Goal: Information Seeking & Learning: Learn about a topic

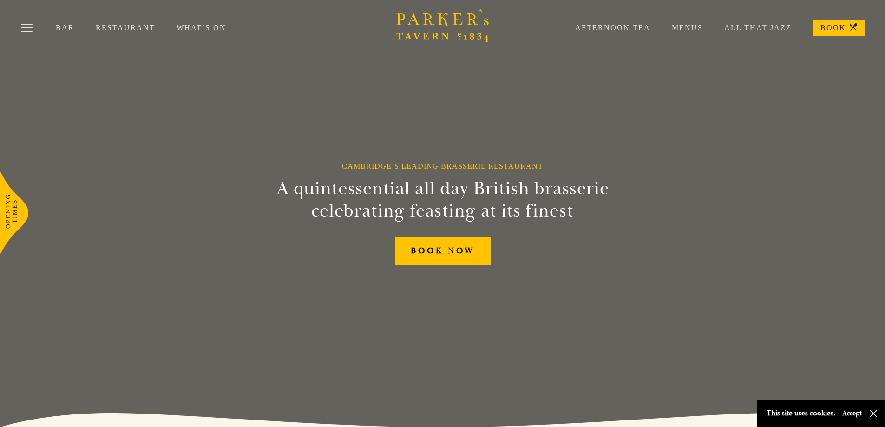
click at [694, 24] on link "Menus" at bounding box center [676, 27] width 52 height 9
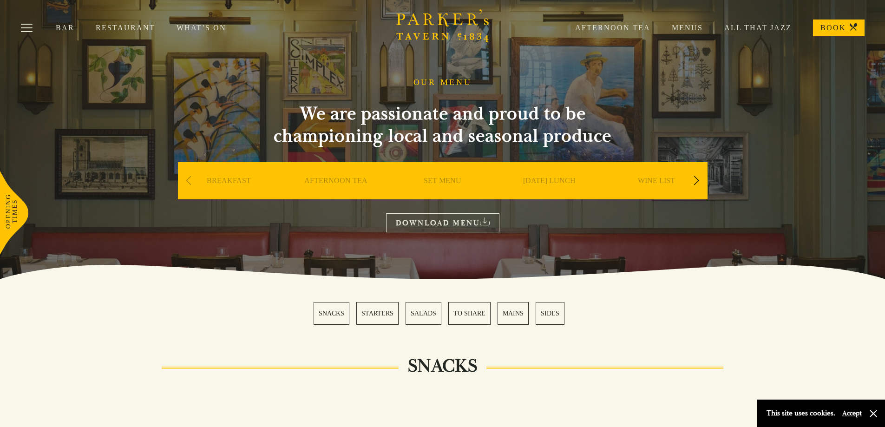
click at [713, 335] on section "SNACKS STARTERS SALADS TO SHARE MAINS SIDES" at bounding box center [442, 313] width 885 height 69
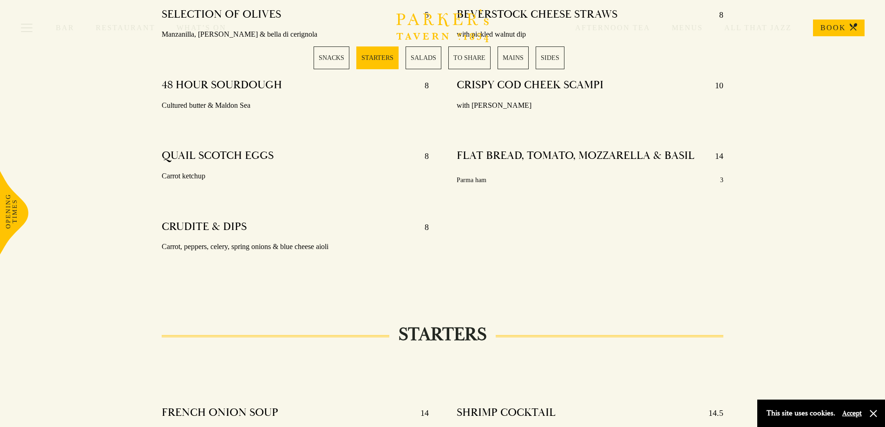
scroll to position [557, 0]
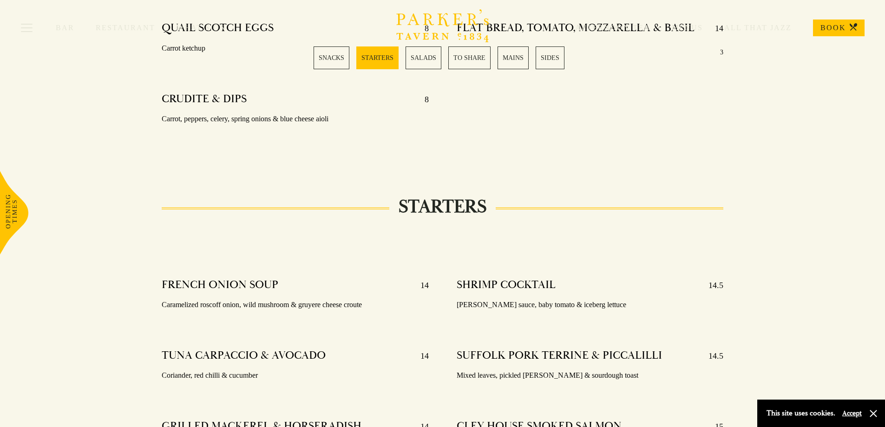
click at [858, 415] on button "Accept" at bounding box center [852, 413] width 20 height 9
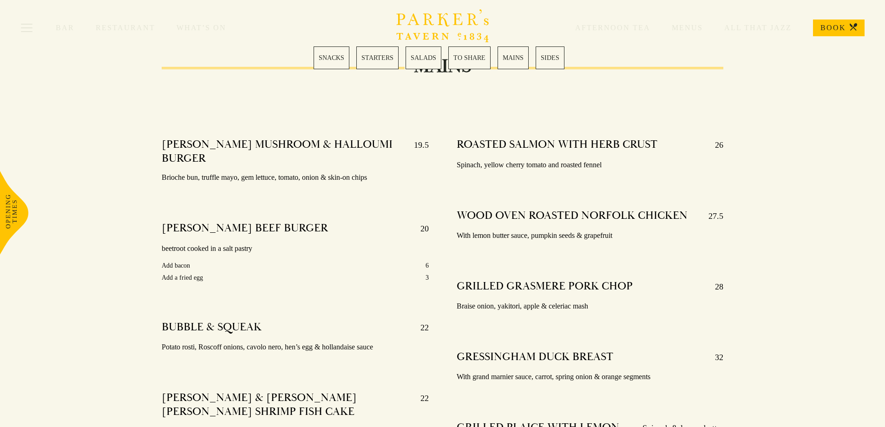
scroll to position [1533, 0]
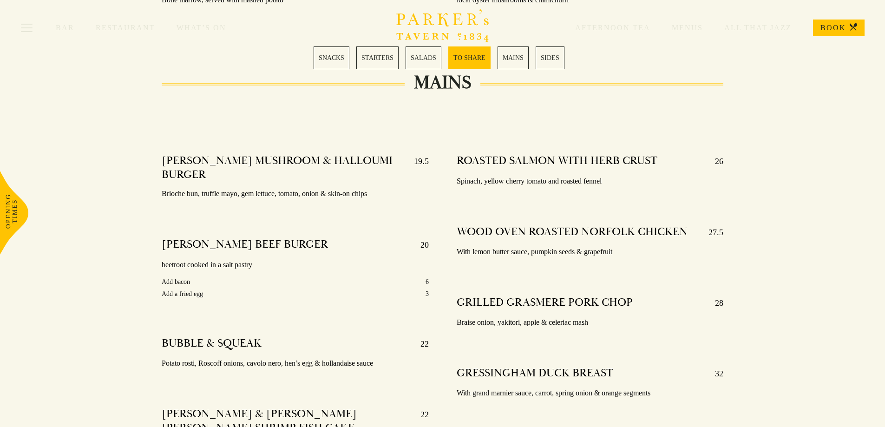
click at [183, 163] on h4 "PARKER’S MUSHROOM & HALLOUMI BURGER" at bounding box center [283, 168] width 243 height 28
drag, startPoint x: 183, startPoint y: 163, endPoint x: 247, endPoint y: 162, distance: 63.6
click at [247, 162] on h4 "PARKER’S MUSHROOM & HALLOUMI BURGER" at bounding box center [283, 168] width 243 height 28
click at [214, 163] on h4 "PARKER’S MUSHROOM & HALLOUMI BURGER" at bounding box center [283, 168] width 243 height 28
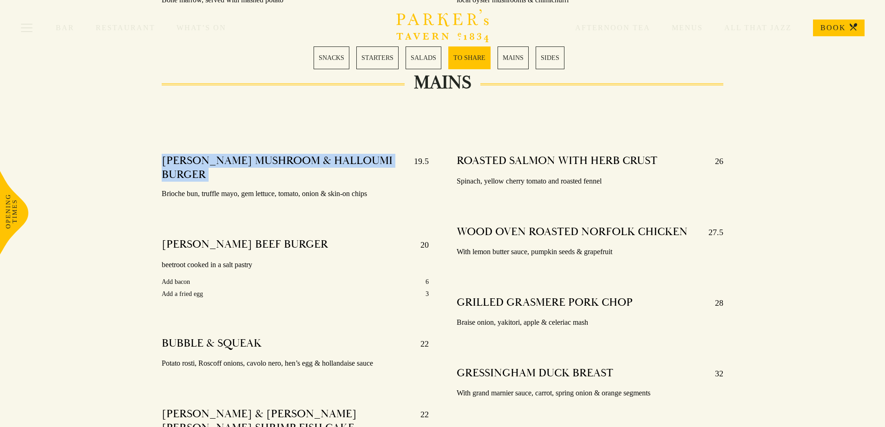
click at [214, 163] on h4 "PARKER’S MUSHROOM & HALLOUMI BURGER" at bounding box center [283, 168] width 243 height 28
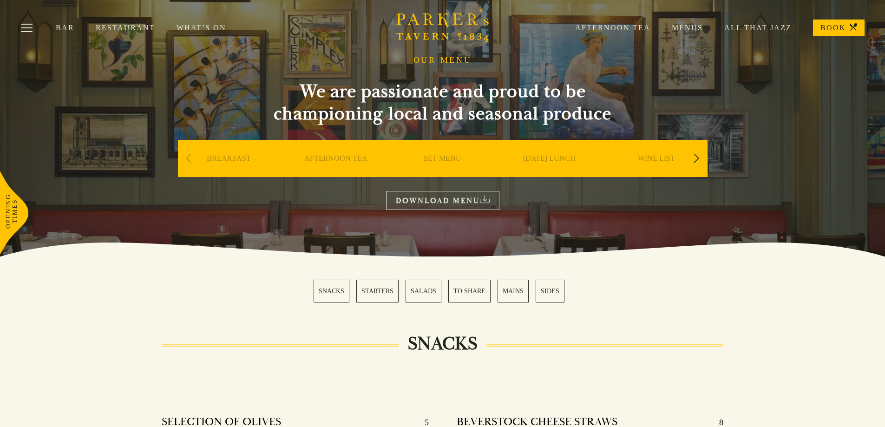
scroll to position [0, 0]
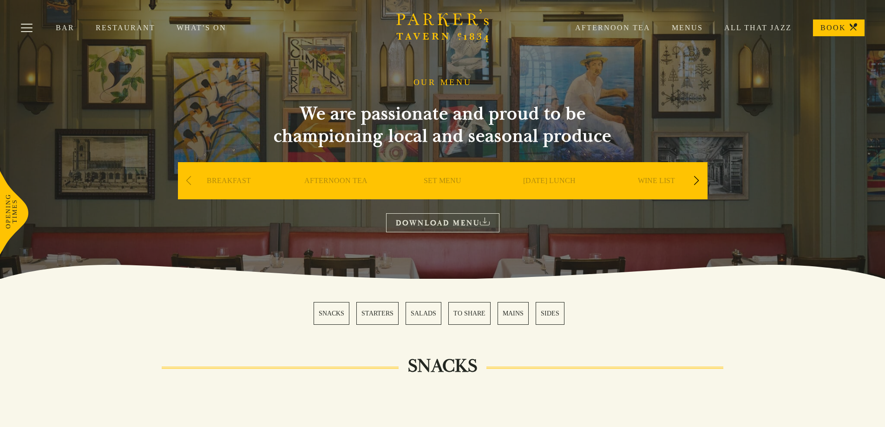
click at [65, 28] on link "Bar" at bounding box center [76, 27] width 40 height 9
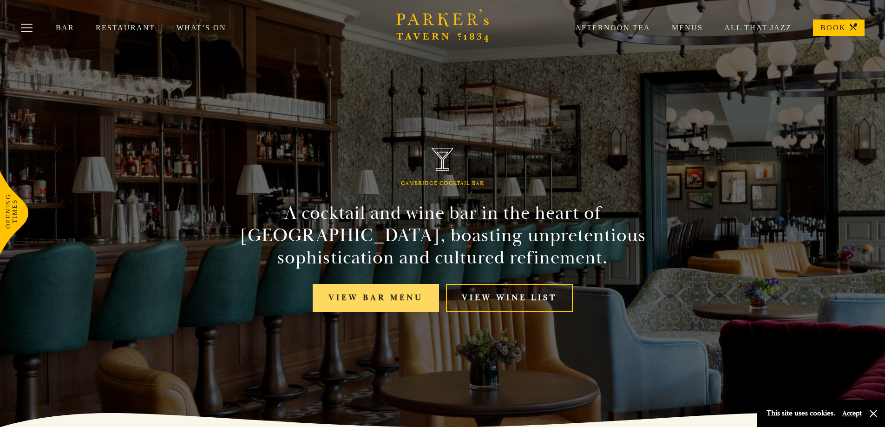
click at [355, 293] on link "View bar menu" at bounding box center [376, 298] width 126 height 28
click at [196, 22] on div "Bar Restaurant What’s On Afternoon Tea Menus All That Jazz BOOK" at bounding box center [442, 28] width 885 height 56
click at [197, 25] on link "What’s On" at bounding box center [212, 27] width 71 height 9
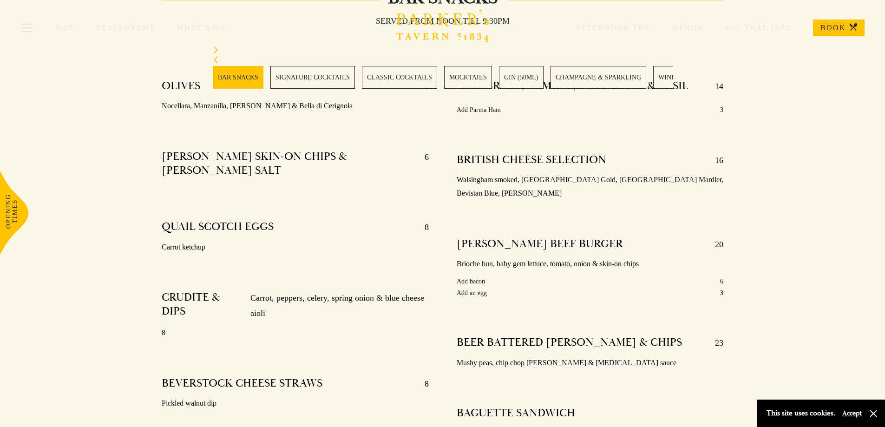
scroll to position [372, 0]
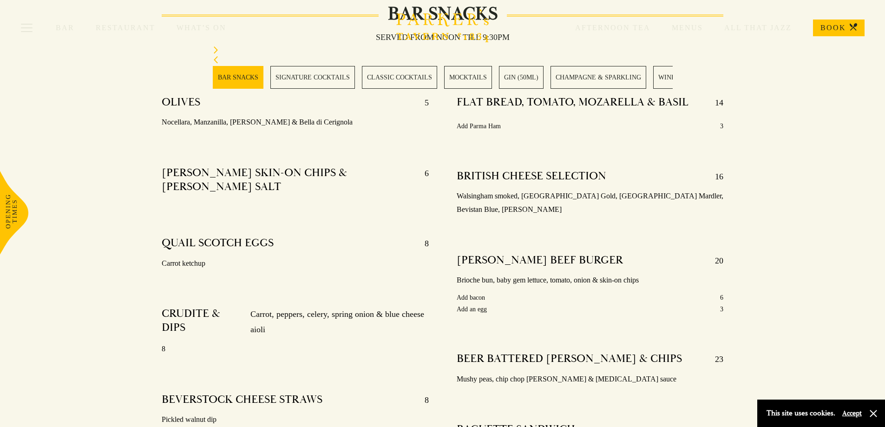
click at [536, 197] on p "Walsingham smoked, Suffolk Gold, Norfolk Mardler, Bevistan Blue, Baron Bigod" at bounding box center [590, 203] width 267 height 27
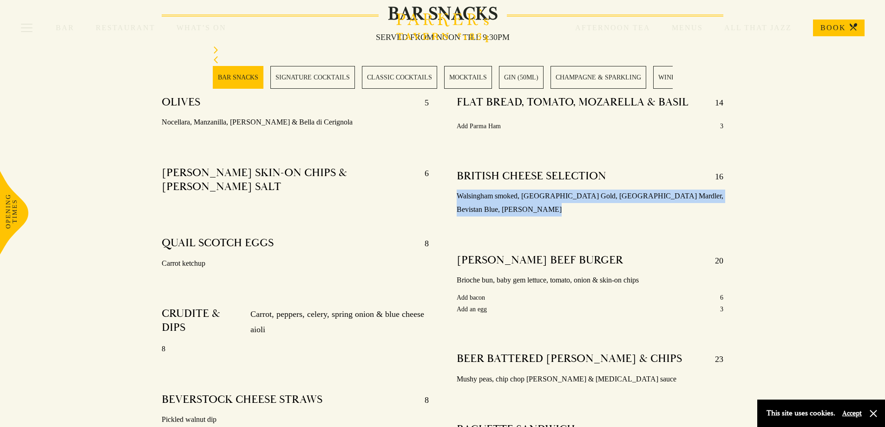
click at [536, 197] on p "Walsingham smoked, Suffolk Gold, Norfolk Mardler, Bevistan Blue, Baron Bigod" at bounding box center [590, 203] width 267 height 27
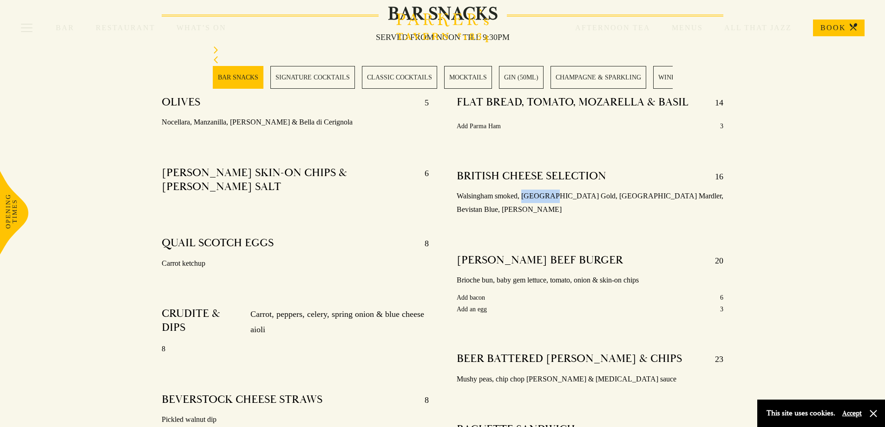
click at [536, 197] on p "Walsingham smoked, Suffolk Gold, Norfolk Mardler, Bevistan Blue, Baron Bigod" at bounding box center [590, 203] width 267 height 27
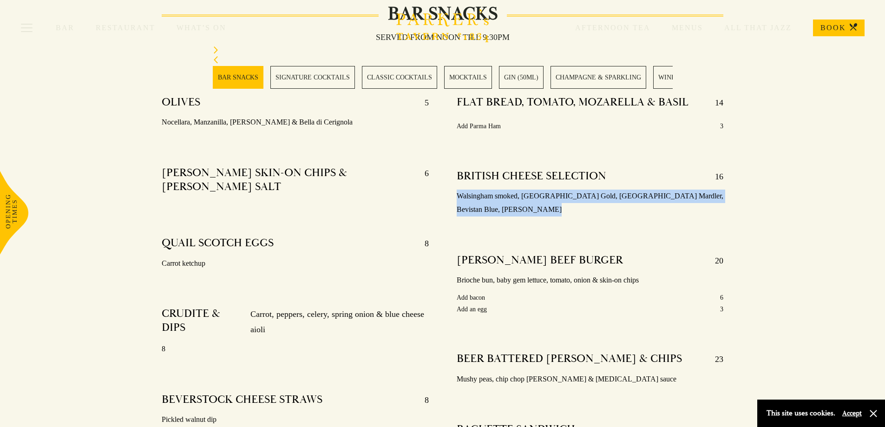
click at [536, 197] on p "Walsingham smoked, Suffolk Gold, Norfolk Mardler, Bevistan Blue, Baron Bigod" at bounding box center [590, 203] width 267 height 27
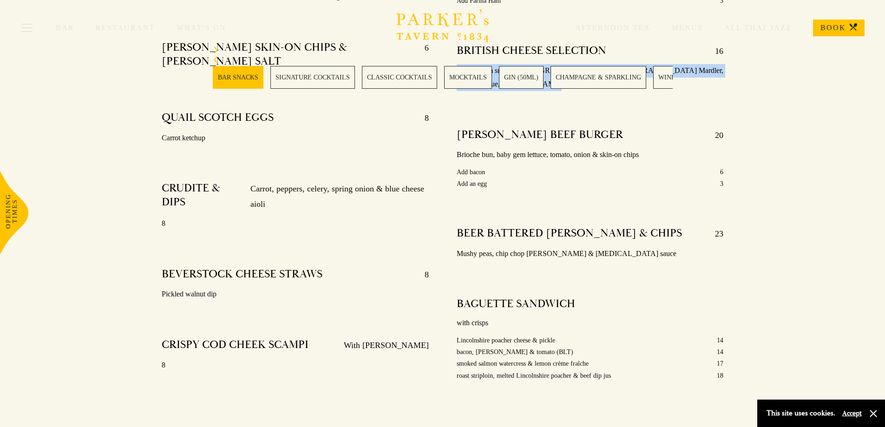
scroll to position [511, 0]
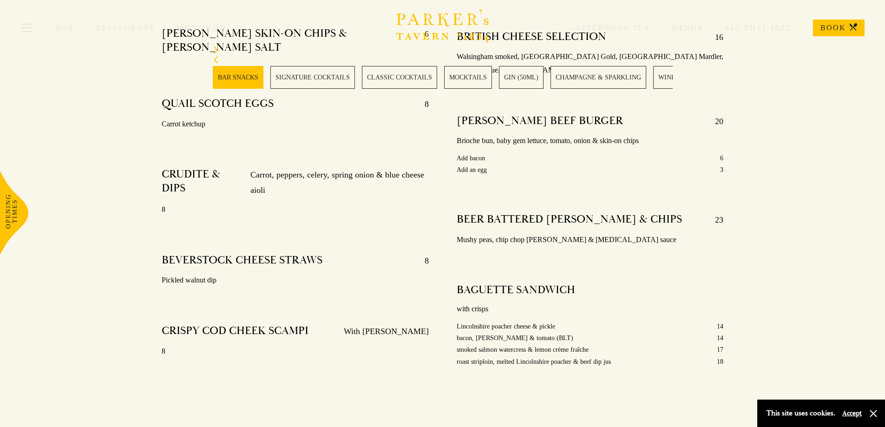
click at [543, 321] on p "Lincolnshire poacher cheese & pickle" at bounding box center [506, 327] width 98 height 12
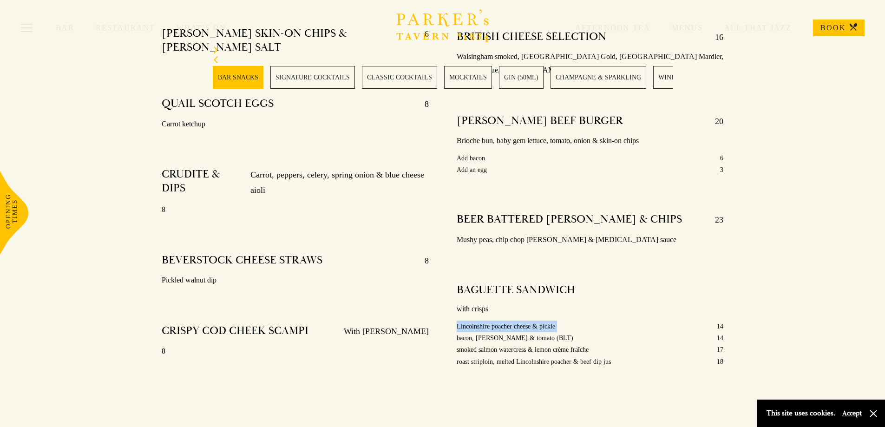
click at [543, 321] on p "Lincolnshire poacher cheese & pickle" at bounding box center [506, 327] width 98 height 12
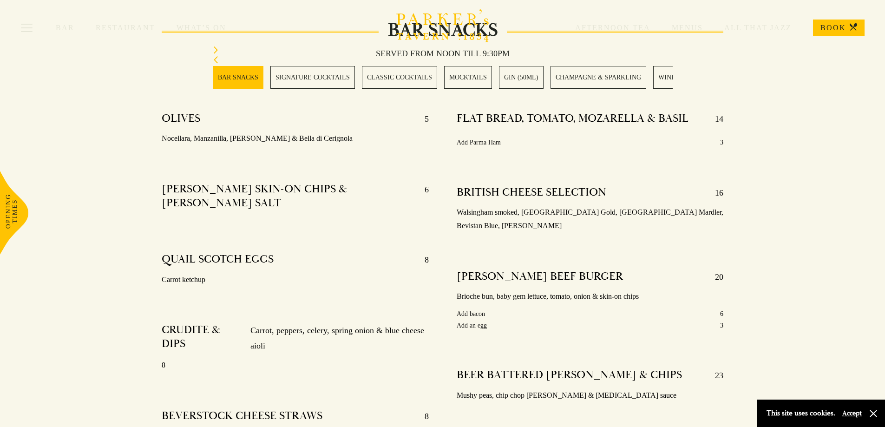
scroll to position [372, 0]
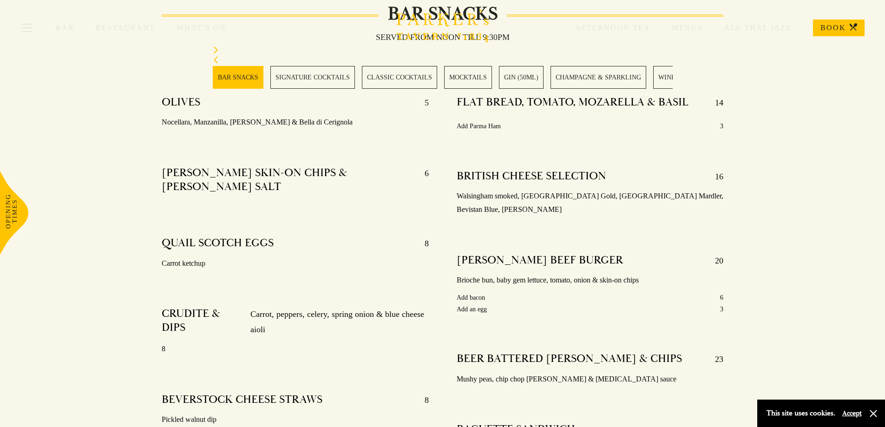
click at [479, 203] on p "Walsingham smoked, Suffolk Gold, Norfolk Mardler, Bevistan Blue, Baron Bigod" at bounding box center [590, 203] width 267 height 27
click at [479, 197] on p "Walsingham smoked, Suffolk Gold, Norfolk Mardler, Bevistan Blue, Baron Bigod" at bounding box center [590, 203] width 267 height 27
drag, startPoint x: 479, startPoint y: 197, endPoint x: 629, endPoint y: 190, distance: 150.7
click at [629, 190] on p "Walsingham smoked, Suffolk Gold, Norfolk Mardler, Bevistan Blue, Baron Bigod" at bounding box center [590, 203] width 267 height 27
click at [635, 192] on p "Walsingham smoked, Suffolk Gold, Norfolk Mardler, Bevistan Blue, Baron Bigod" at bounding box center [590, 203] width 267 height 27
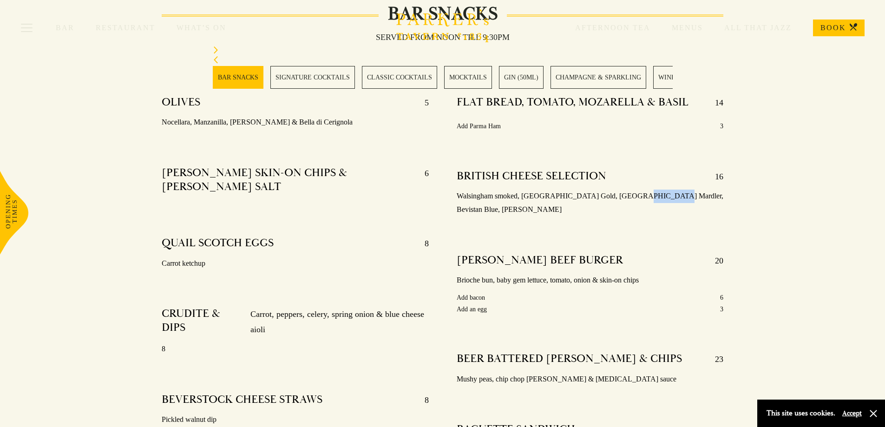
click at [635, 192] on p "Walsingham smoked, Suffolk Gold, Norfolk Mardler, Bevistan Blue, Baron Bigod" at bounding box center [590, 203] width 267 height 27
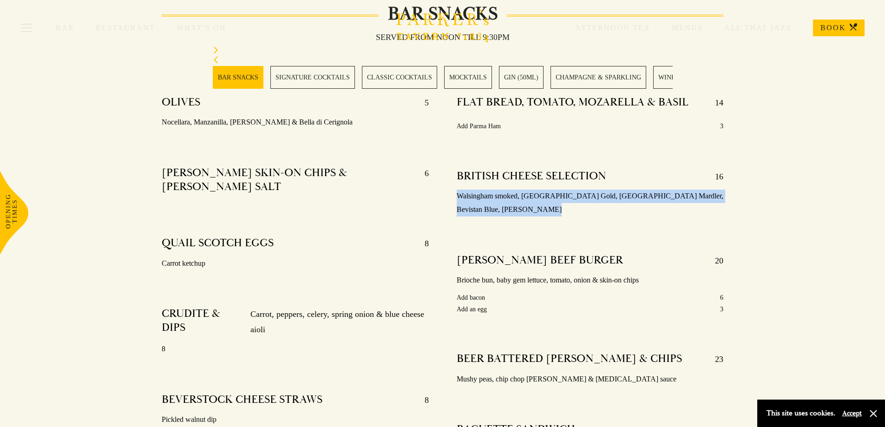
click at [635, 192] on p "Walsingham smoked, Suffolk Gold, Norfolk Mardler, Bevistan Blue, Baron Bigod" at bounding box center [590, 203] width 267 height 27
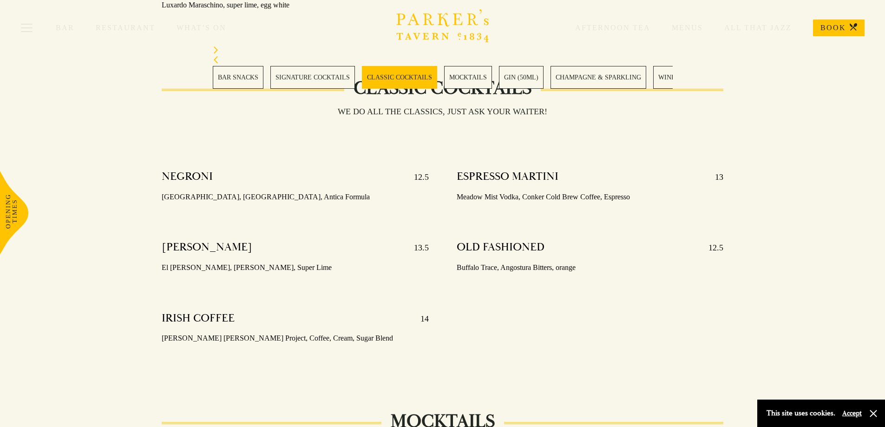
scroll to position [1301, 0]
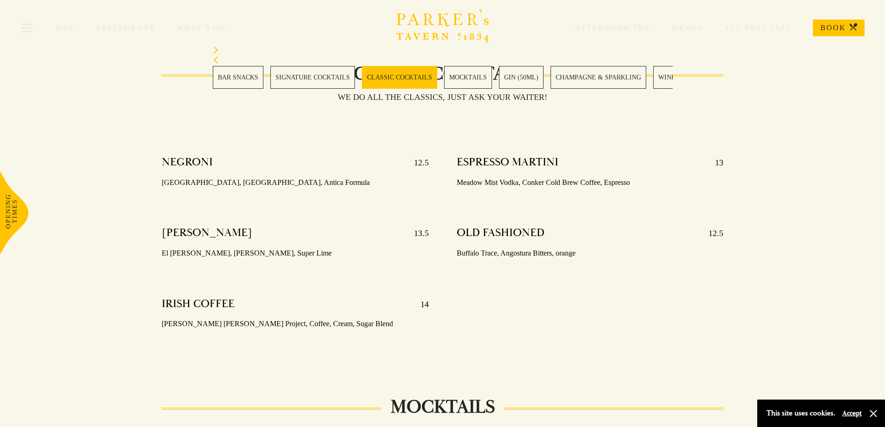
click at [463, 247] on p "Buffalo Trace, Angostura Bitters, orange" at bounding box center [590, 253] width 267 height 13
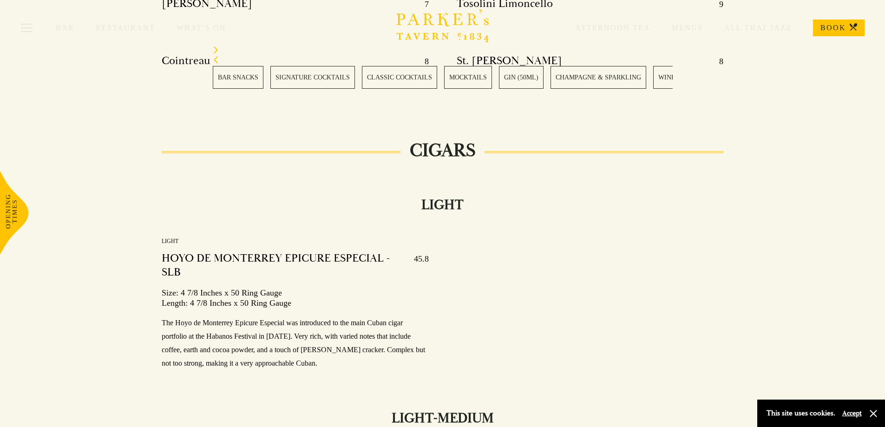
scroll to position [12031, 0]
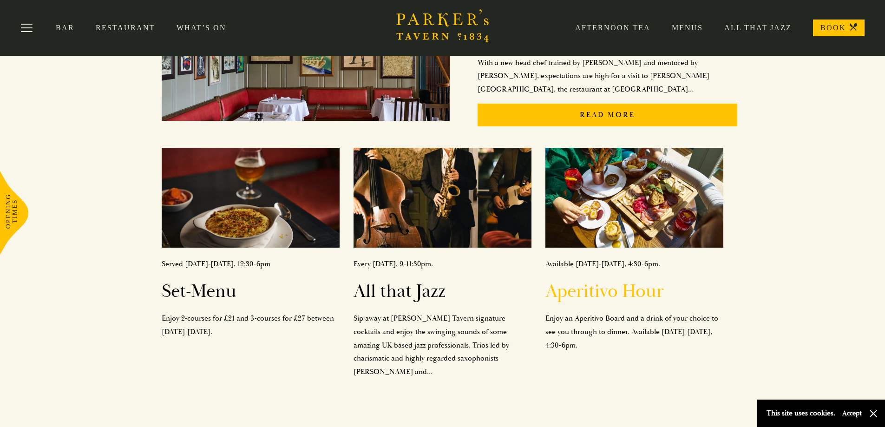
scroll to position [279, 0]
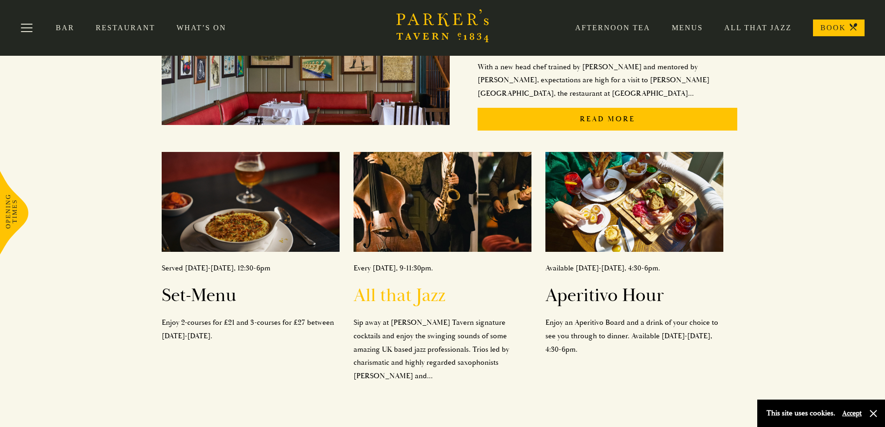
click at [385, 284] on h2 "All that Jazz" at bounding box center [443, 295] width 178 height 22
click at [225, 284] on h2 "Set-Menu" at bounding box center [251, 295] width 178 height 22
click at [620, 284] on h2 "Aperitivo Hour" at bounding box center [634, 295] width 178 height 22
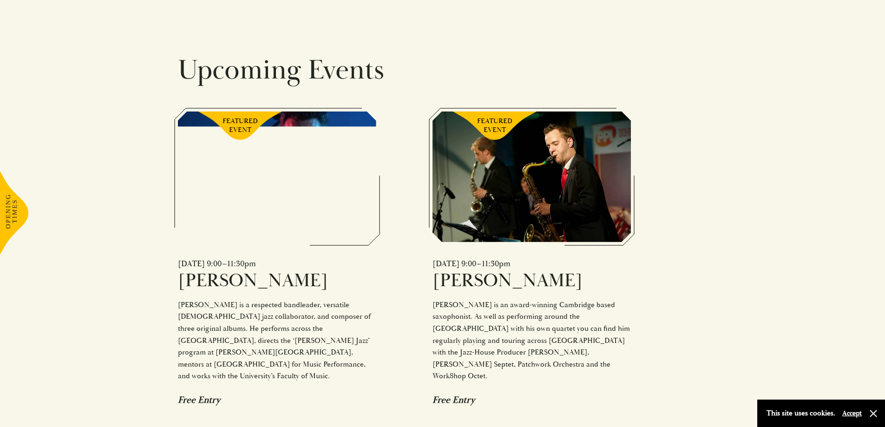
scroll to position [650, 0]
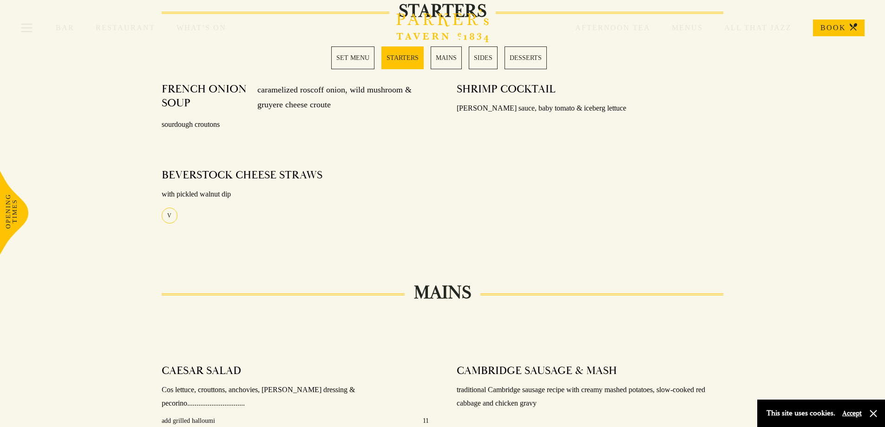
scroll to position [186, 0]
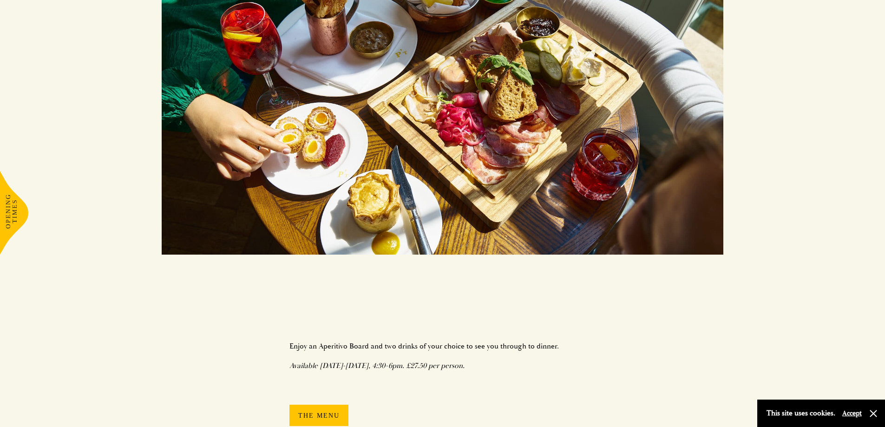
scroll to position [465, 0]
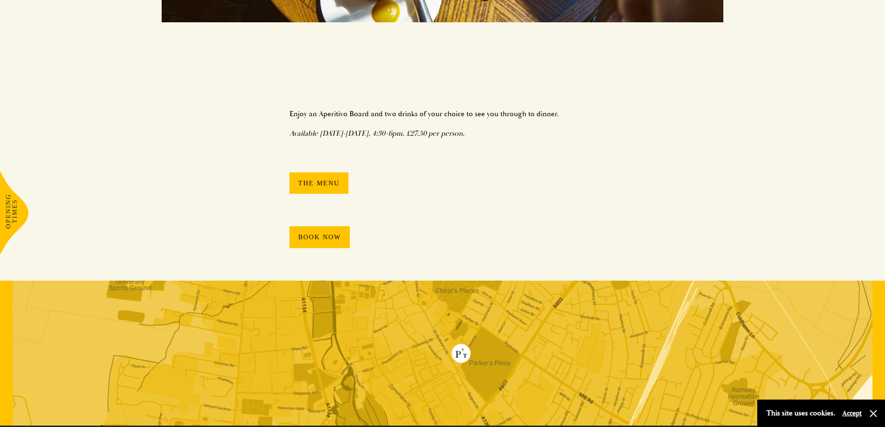
click at [324, 191] on link "The Menu" at bounding box center [318, 183] width 59 height 22
